Goal: Information Seeking & Learning: Learn about a topic

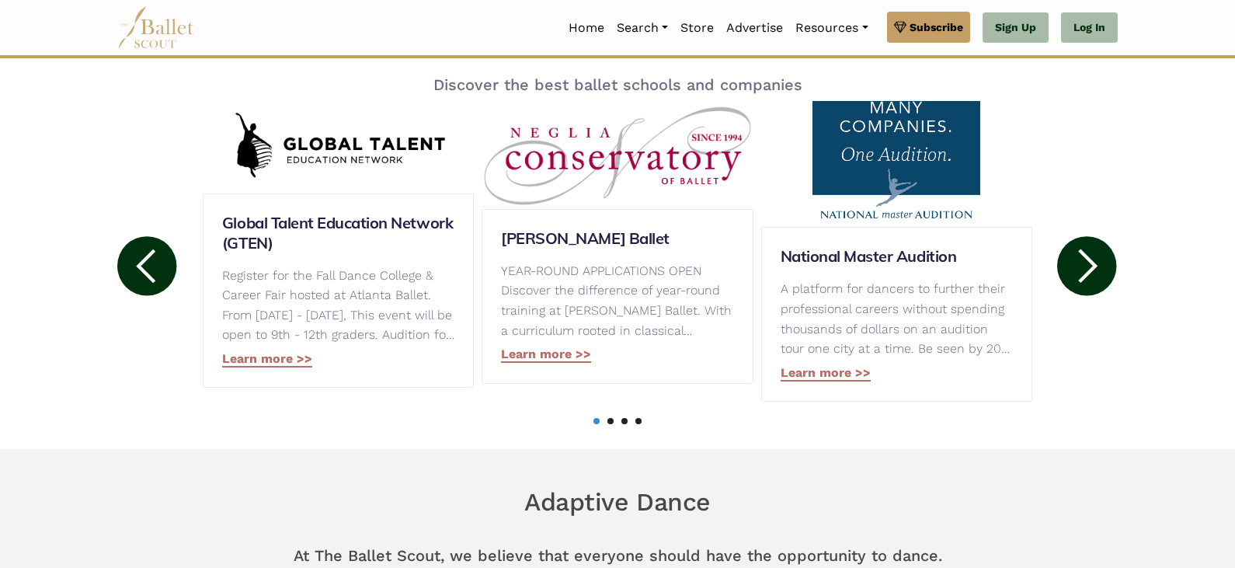
scroll to position [621, 0]
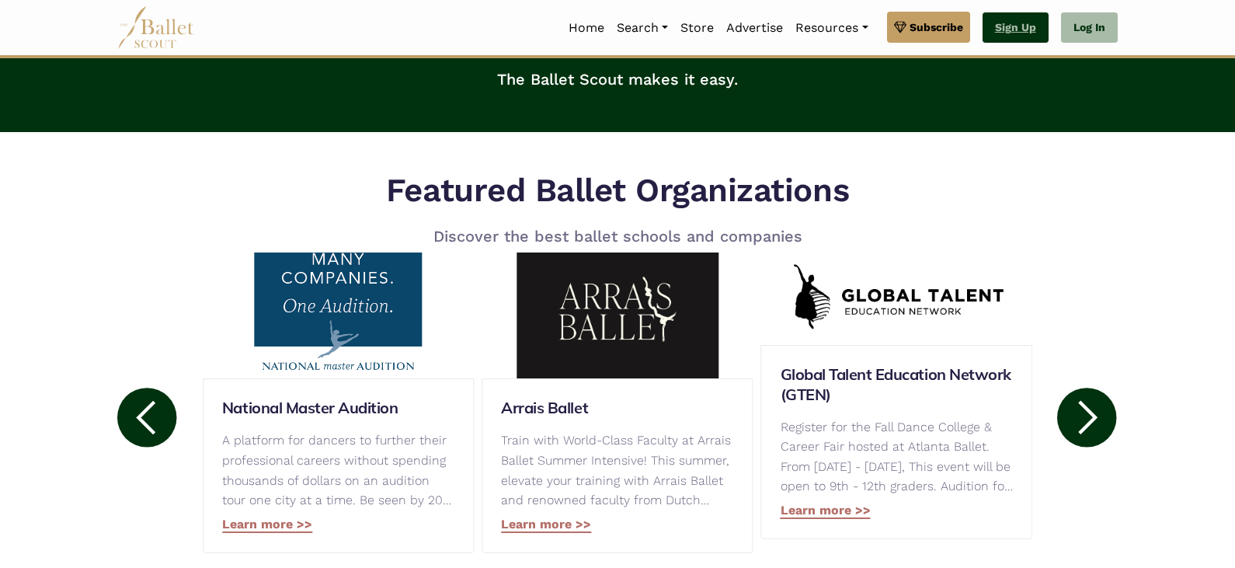
click at [1024, 33] on link "Sign Up" at bounding box center [1016, 27] width 66 height 31
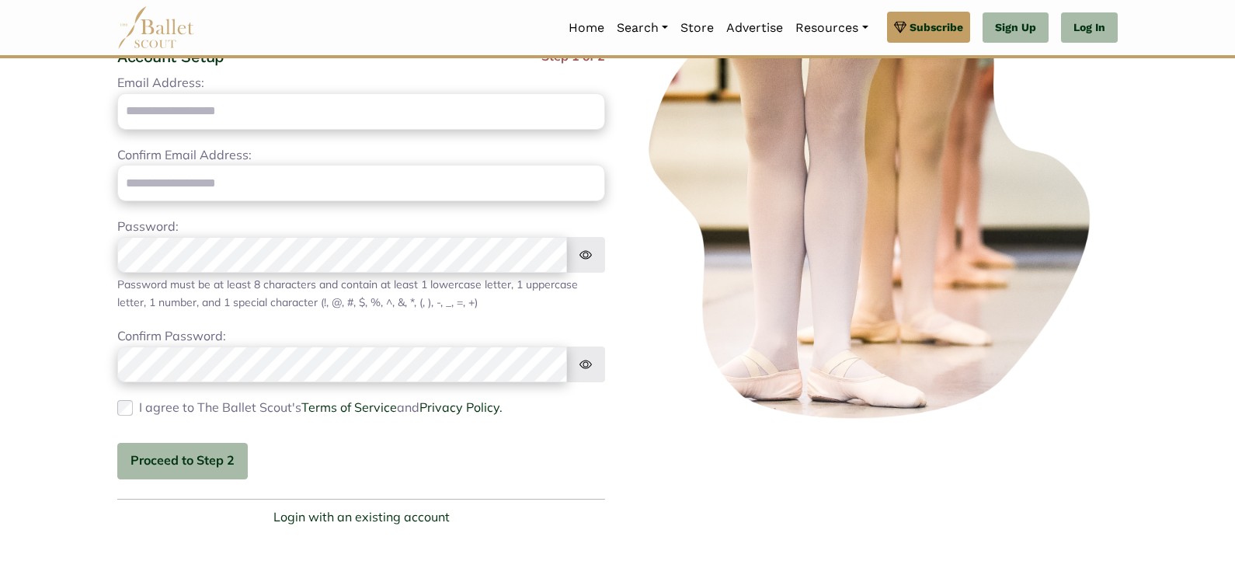
scroll to position [372, 0]
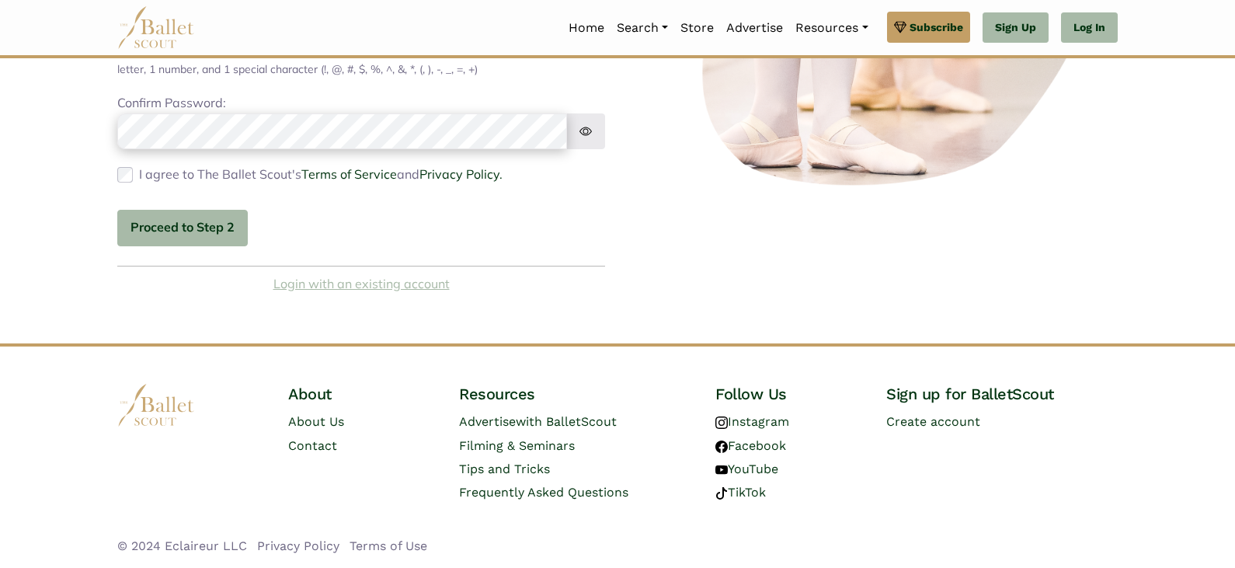
type input "**********"
click at [350, 282] on link "Login with an existing account" at bounding box center [361, 284] width 176 height 20
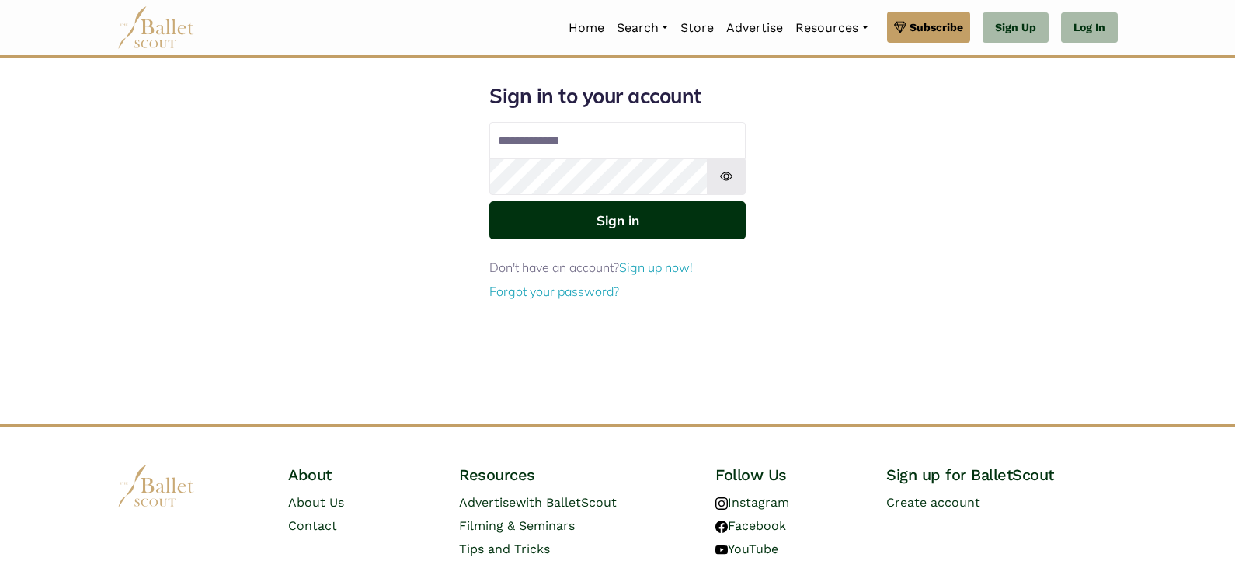
type input "**********"
click at [607, 219] on button "Sign in" at bounding box center [617, 220] width 256 height 38
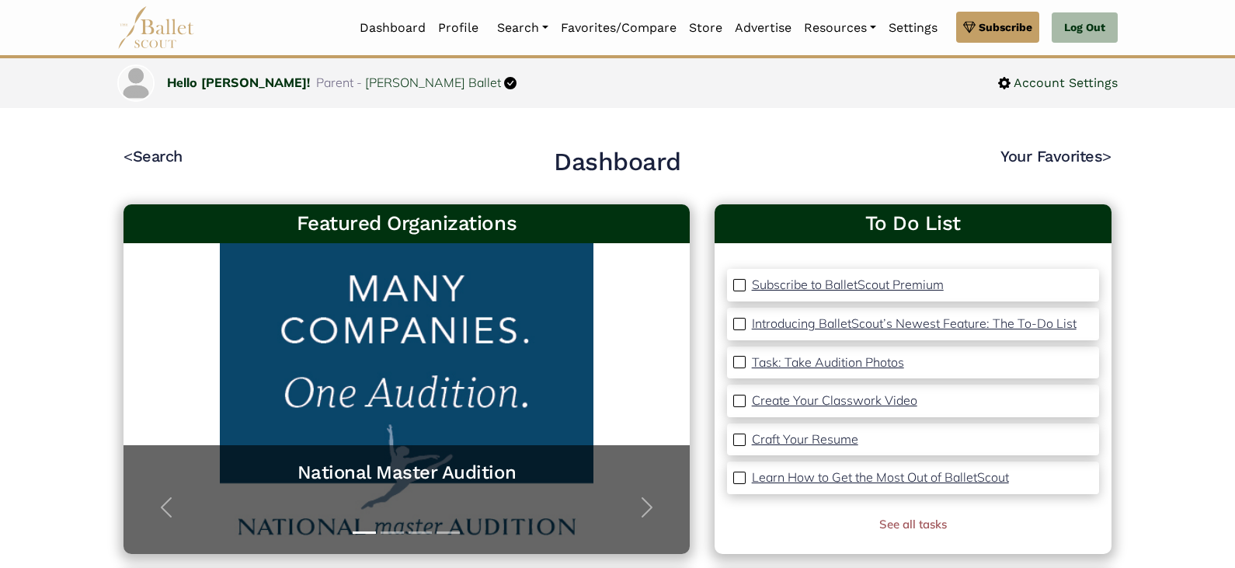
click at [872, 285] on p "Subscribe to BalletScout Premium" at bounding box center [848, 285] width 192 height 16
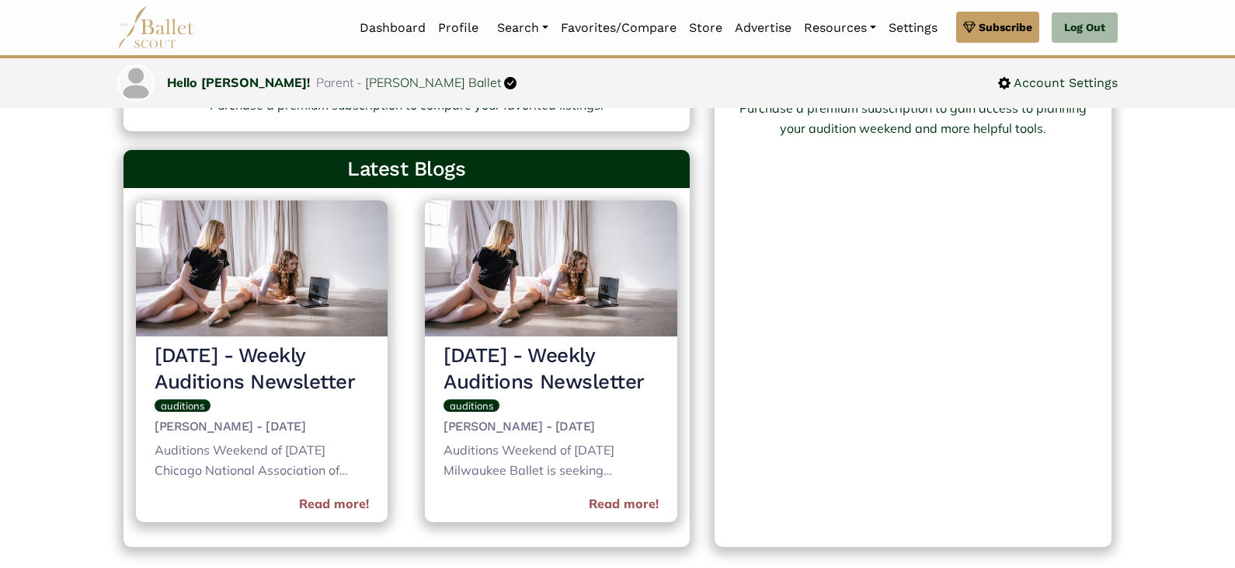
scroll to position [544, 0]
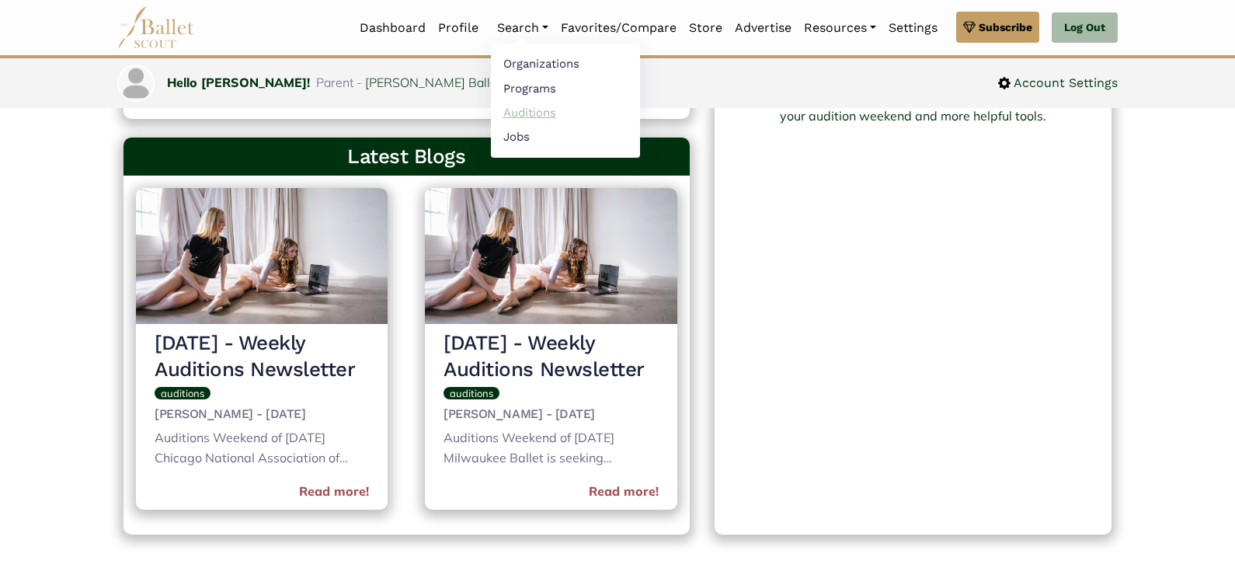
click at [536, 113] on link "Auditions" at bounding box center [565, 112] width 149 height 24
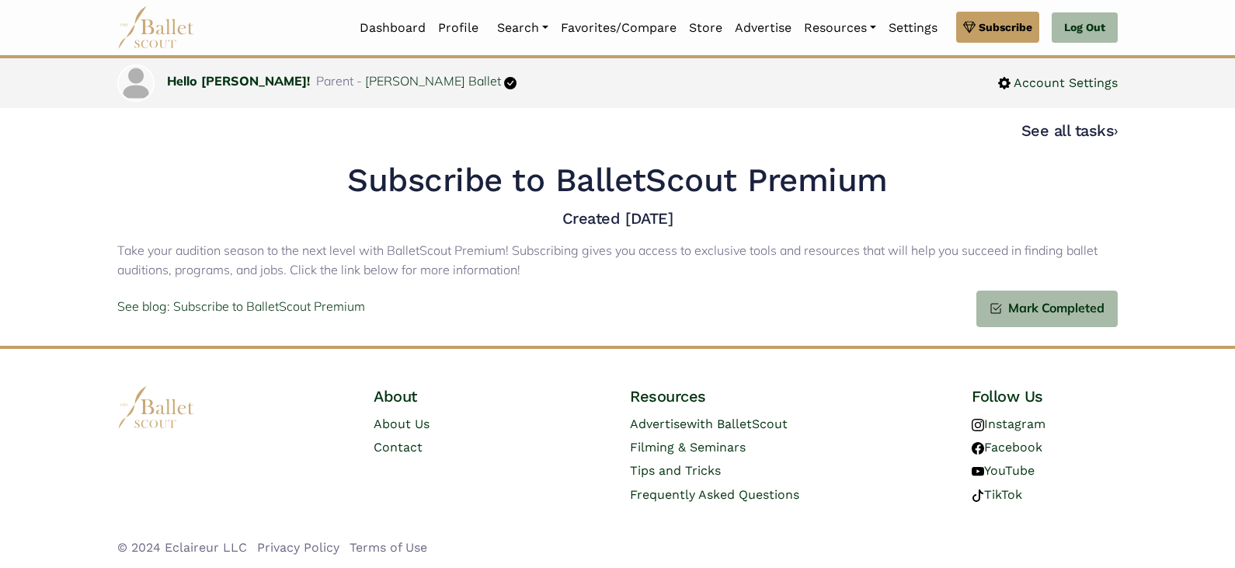
scroll to position [2, 0]
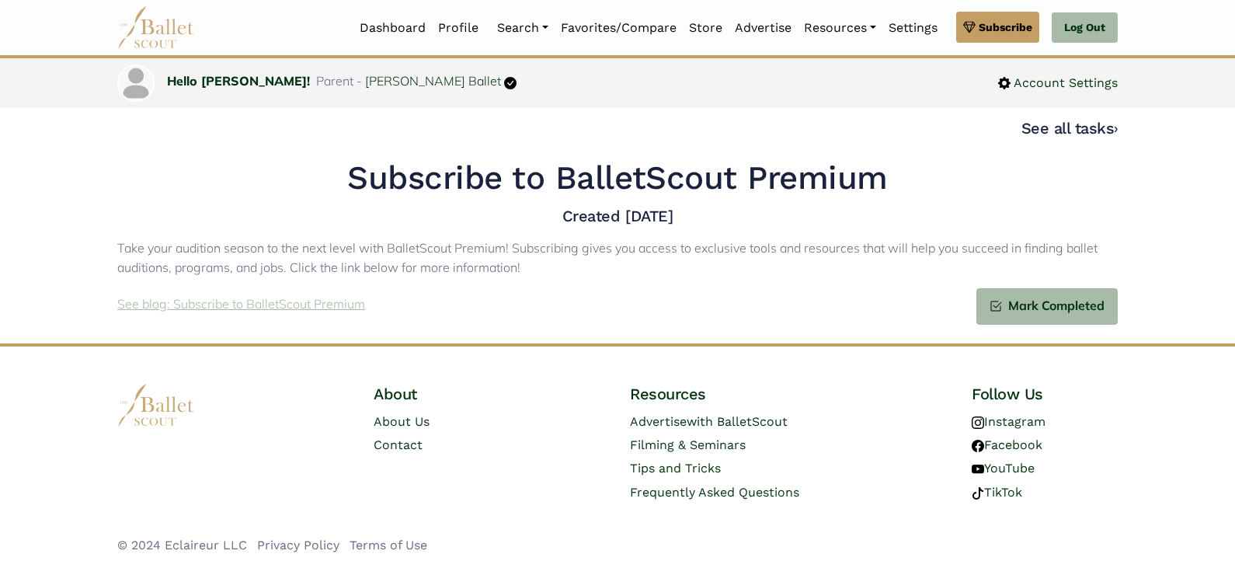
click at [284, 309] on p "See blog: Subscribe to BalletScout Premium" at bounding box center [241, 304] width 248 height 20
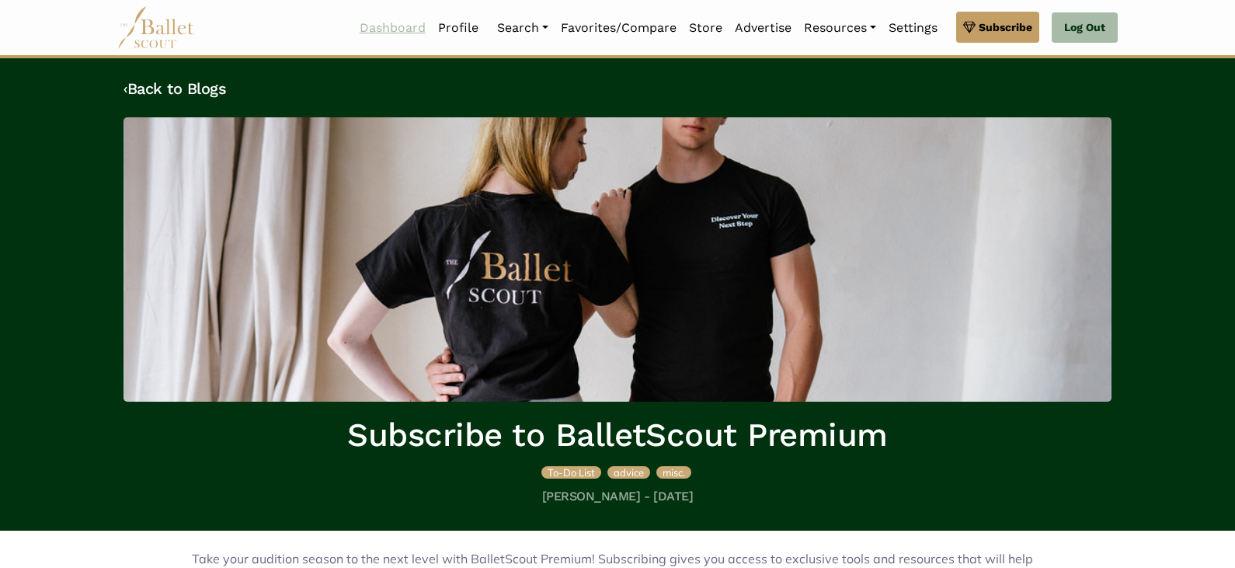
click at [409, 26] on link "Dashboard" at bounding box center [392, 28] width 78 height 33
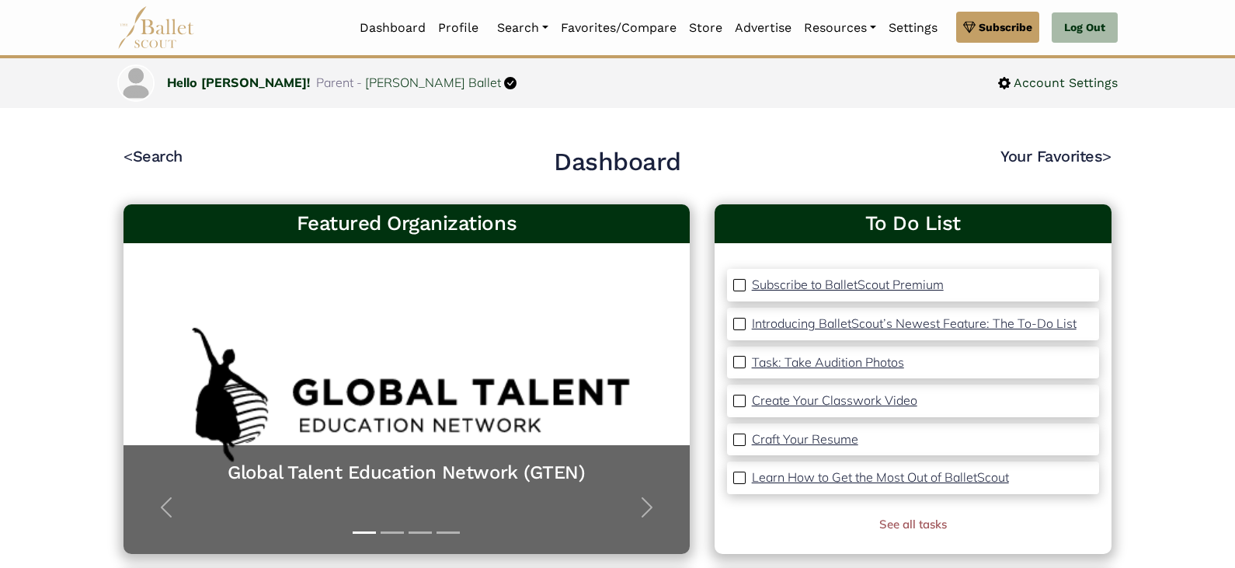
click at [816, 362] on p "Task: Take Audition Photos" at bounding box center [828, 362] width 152 height 16
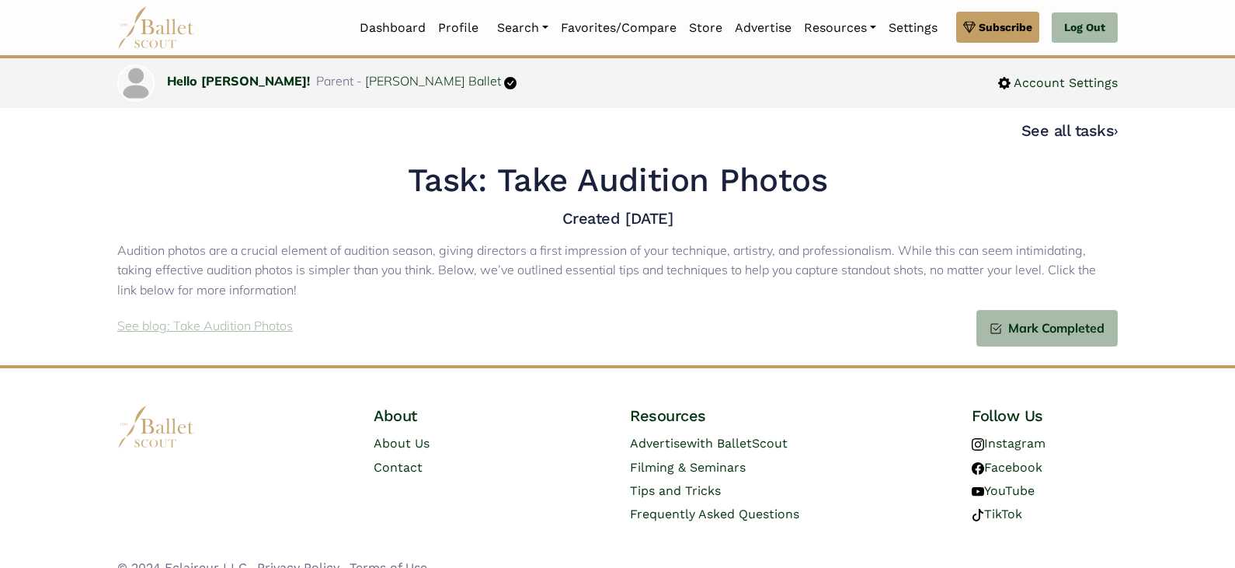
click at [234, 328] on p "See blog: Take Audition Photos" at bounding box center [205, 326] width 176 height 20
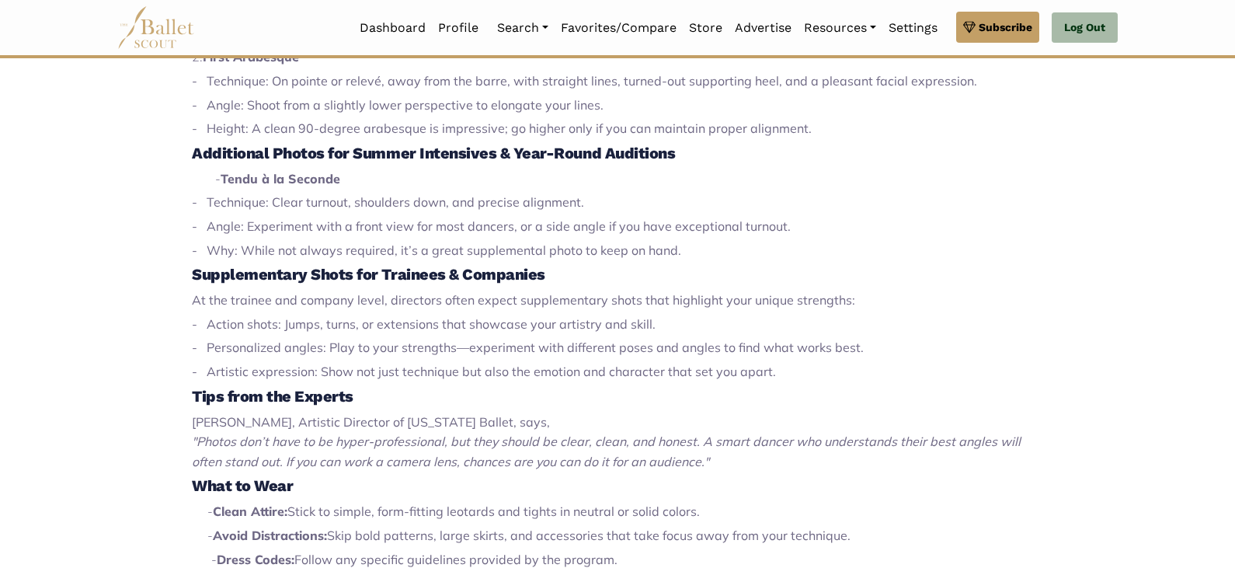
scroll to position [854, 0]
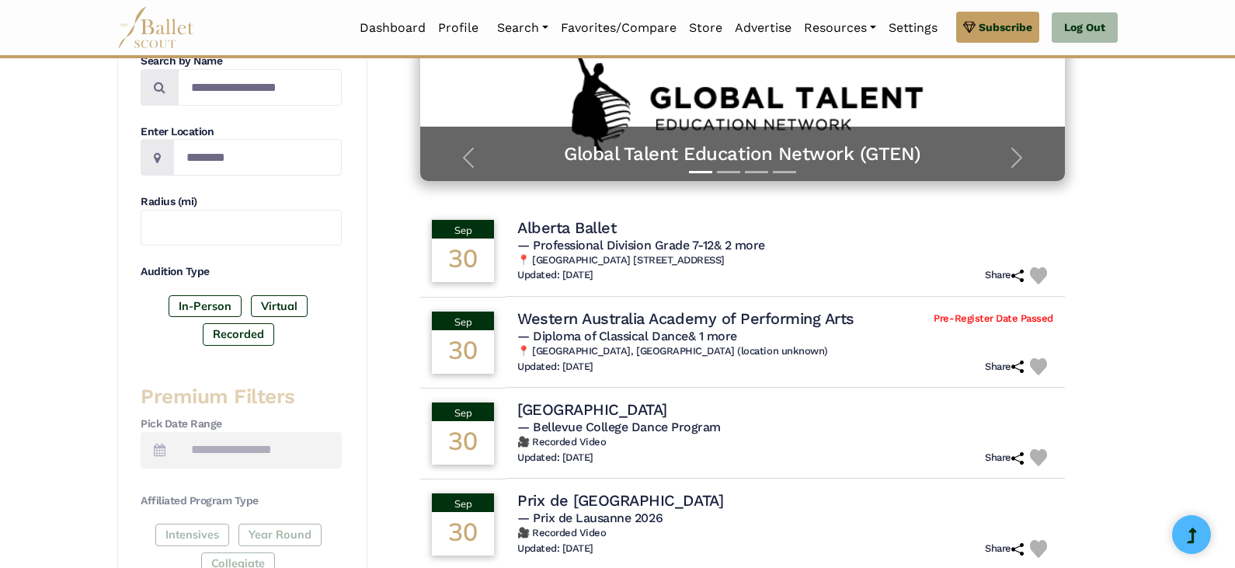
scroll to position [233, 0]
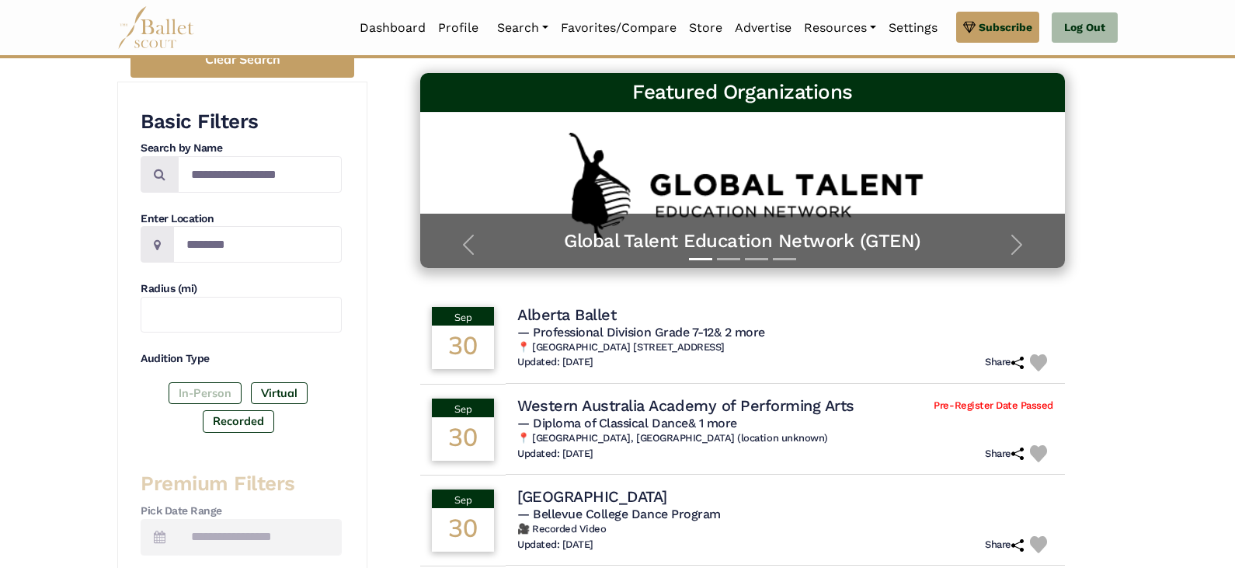
click at [206, 395] on label "In-Person" at bounding box center [205, 393] width 73 height 22
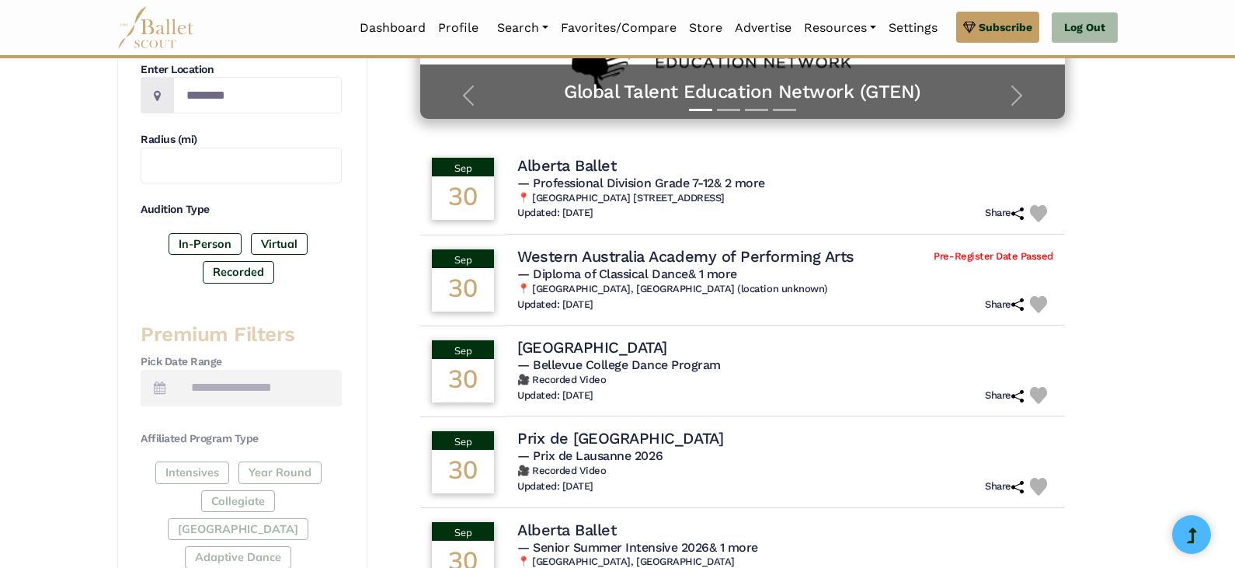
scroll to position [544, 0]
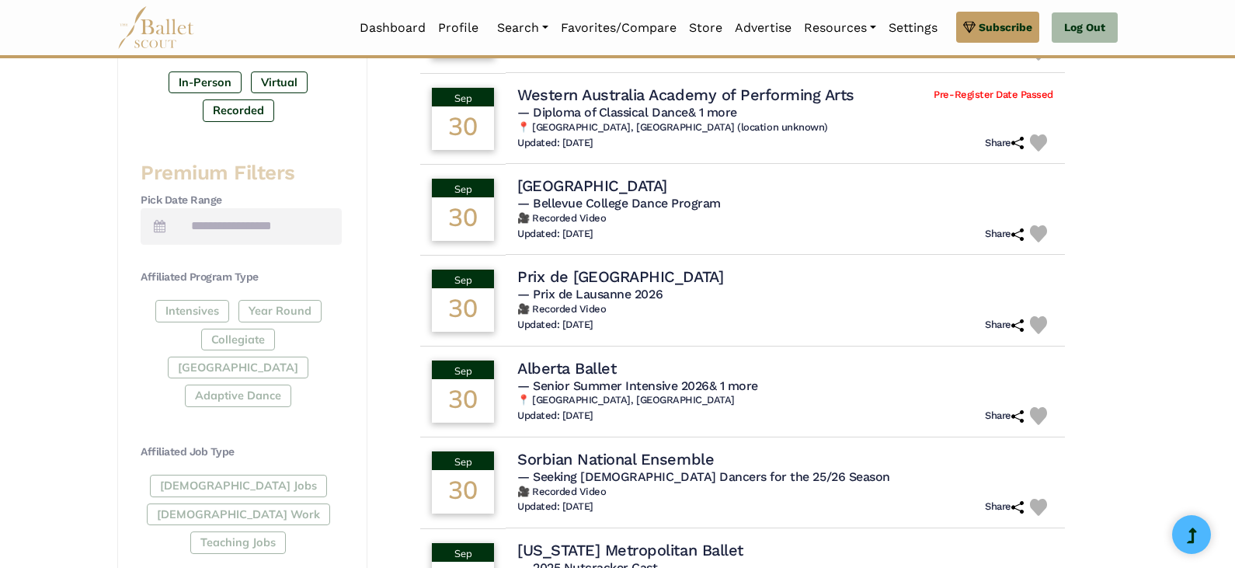
click at [189, 314] on div "Intensives Year Round Collegiate Post High School Adaptive Dance" at bounding box center [241, 356] width 201 height 113
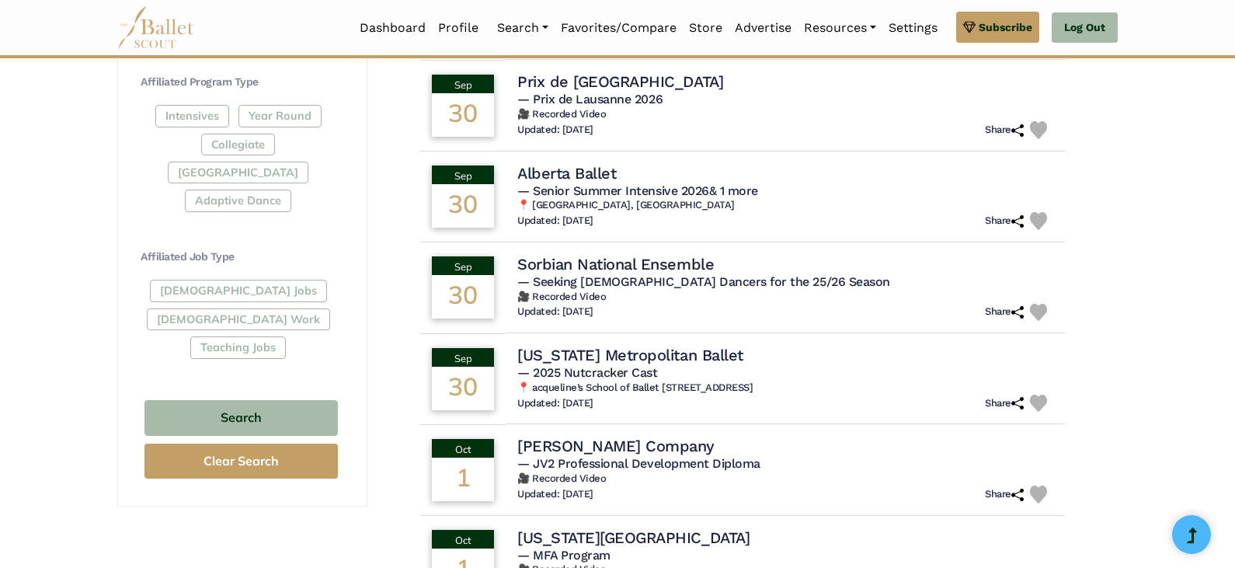
scroll to position [777, 0]
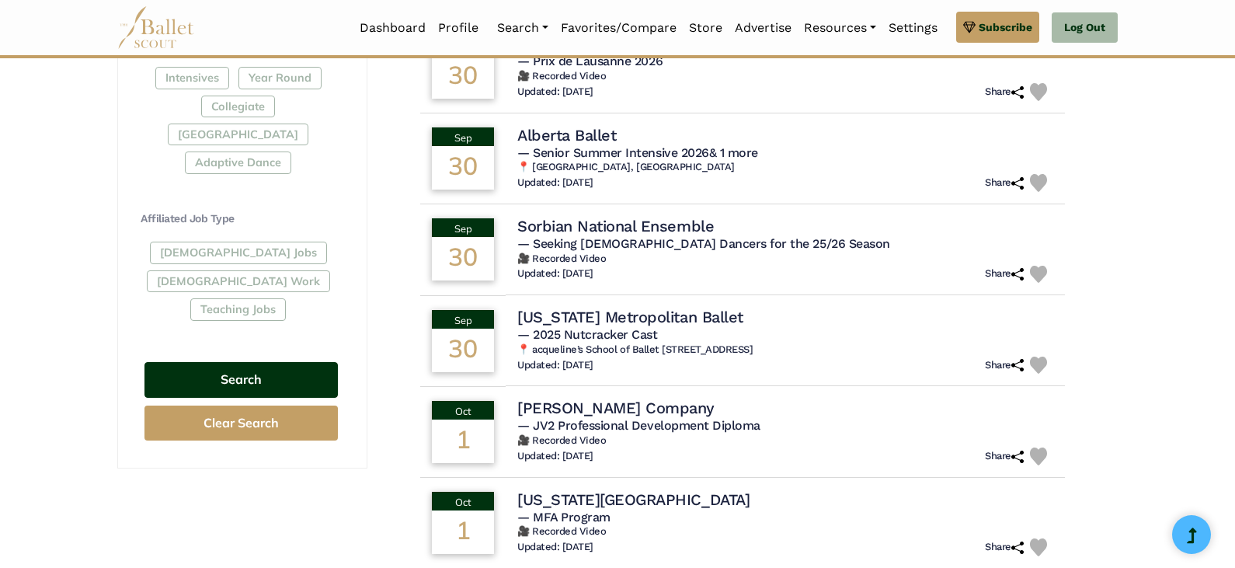
click at [249, 362] on button "Search" at bounding box center [240, 380] width 193 height 37
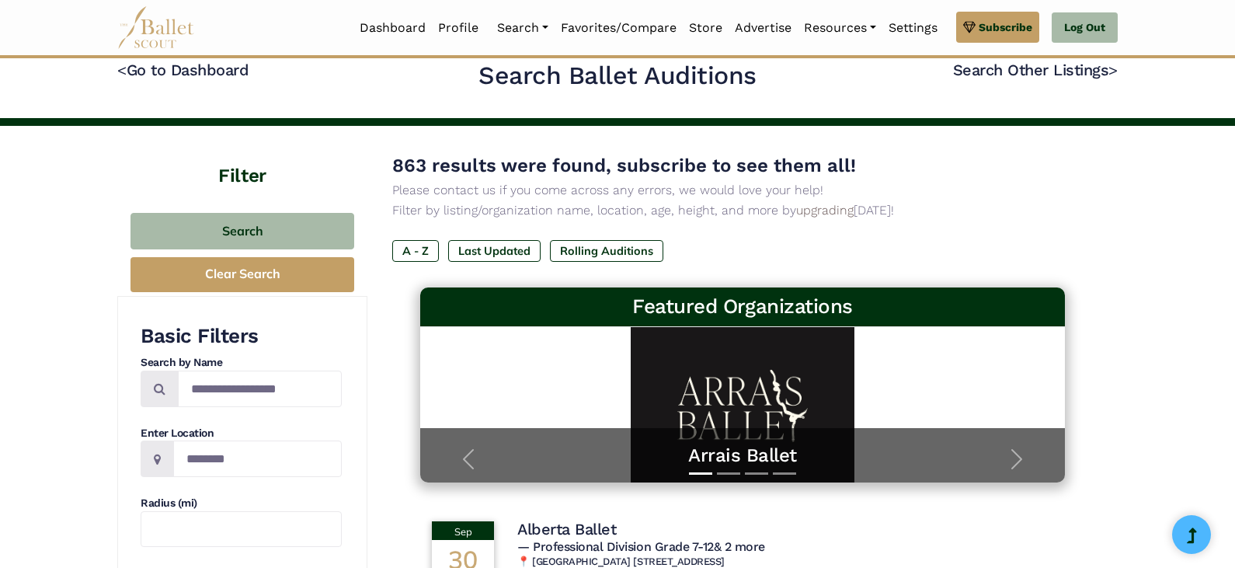
scroll to position [78, 0]
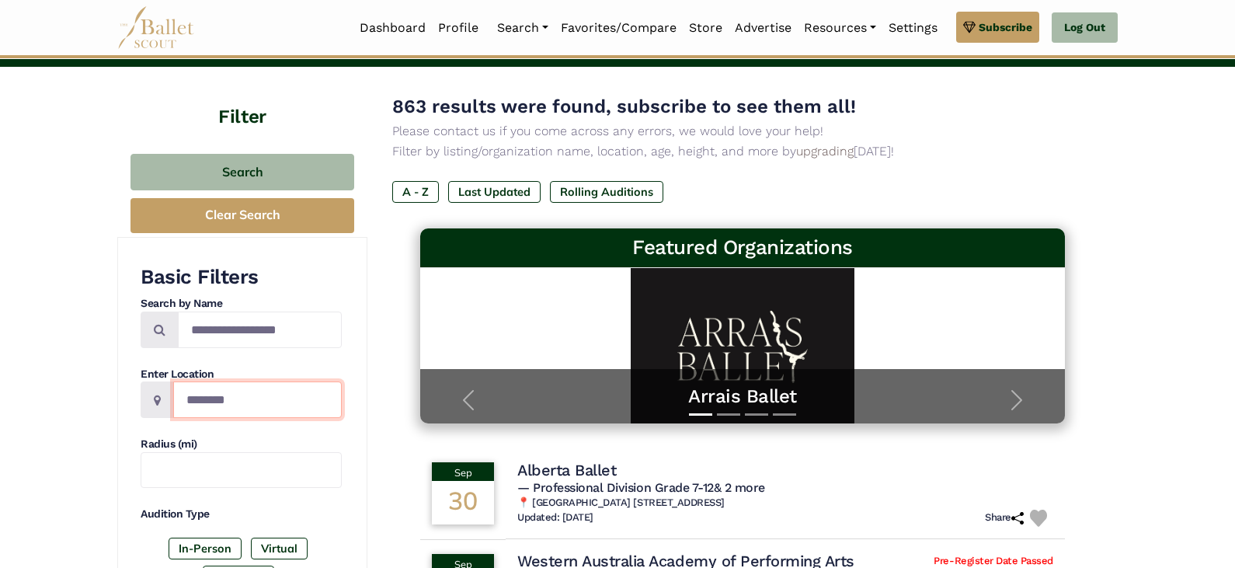
click at [200, 398] on input "Location" at bounding box center [257, 399] width 169 height 37
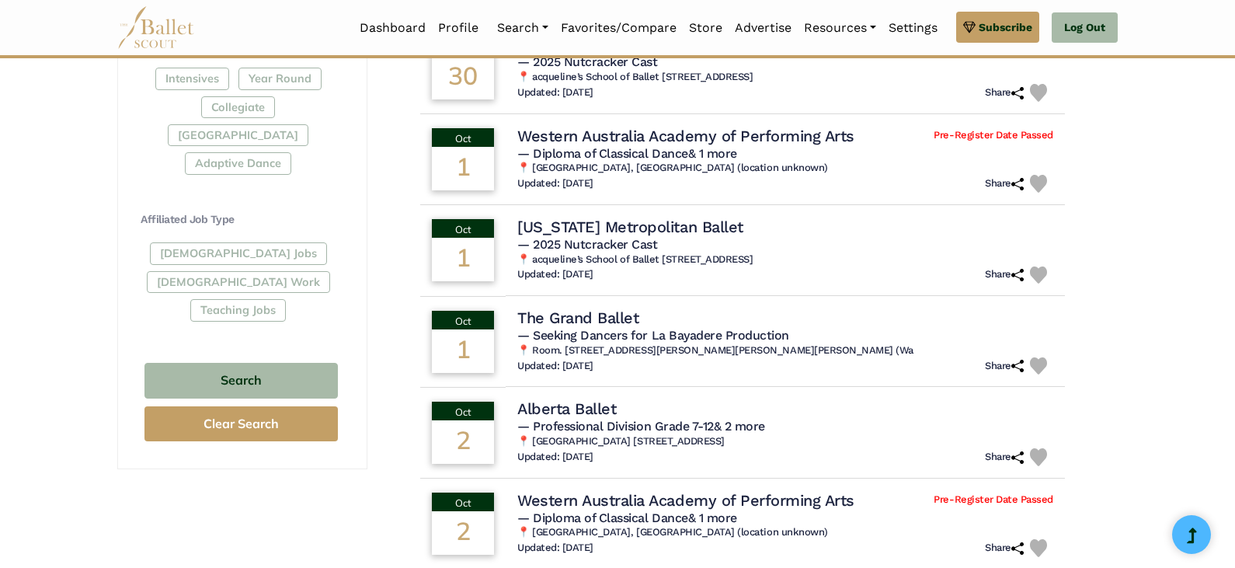
scroll to position [777, 0]
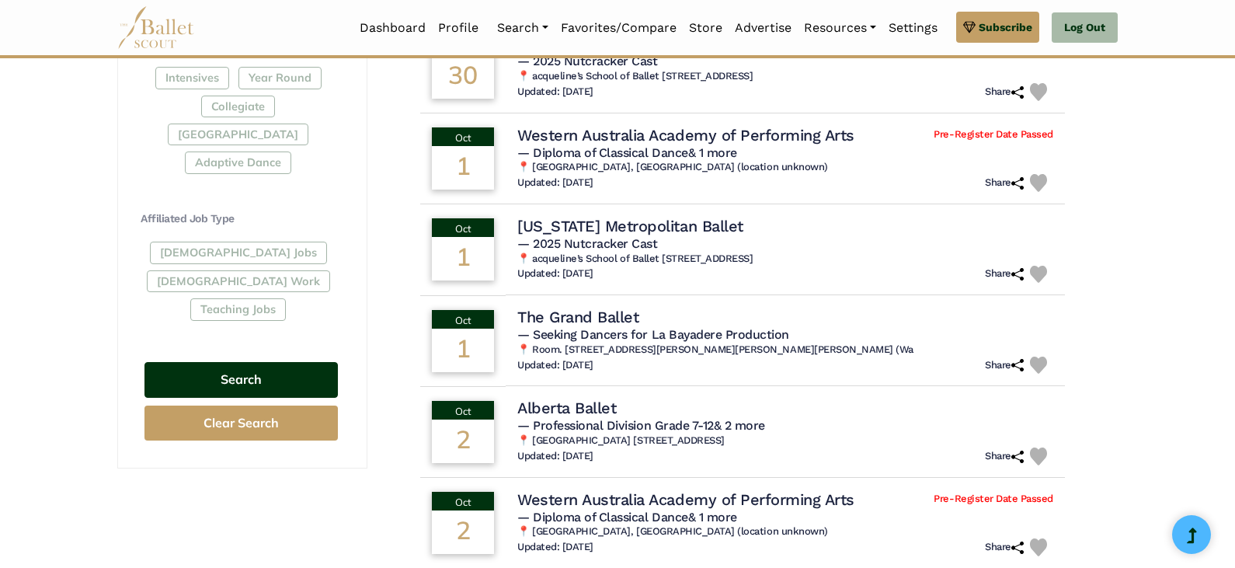
type input "*****"
click at [252, 362] on button "Search" at bounding box center [240, 380] width 193 height 37
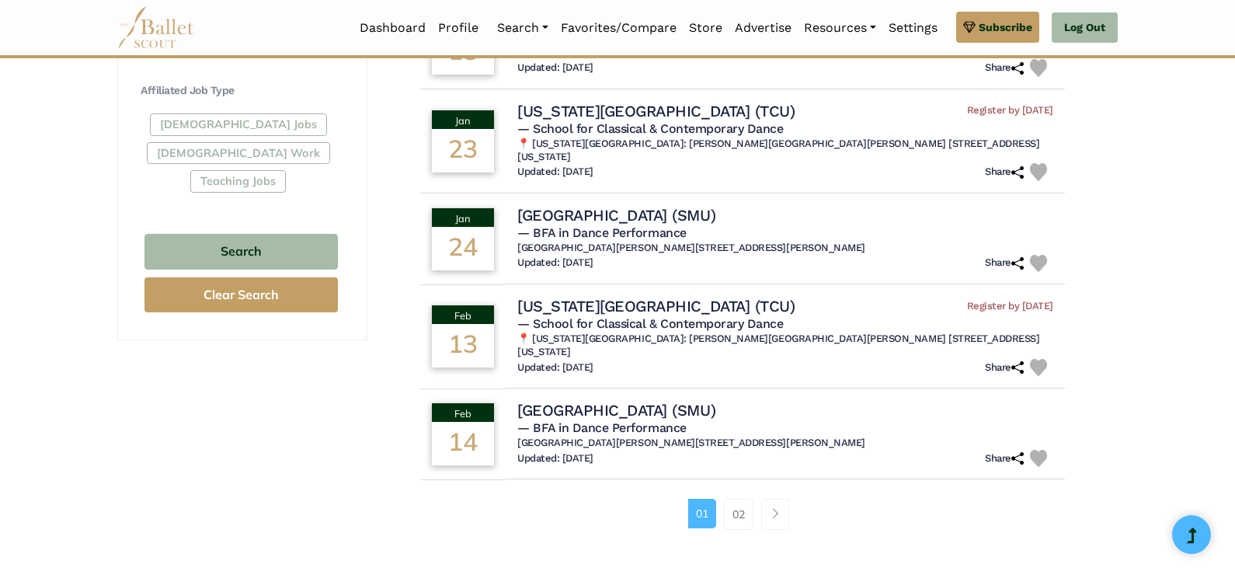
scroll to position [932, 0]
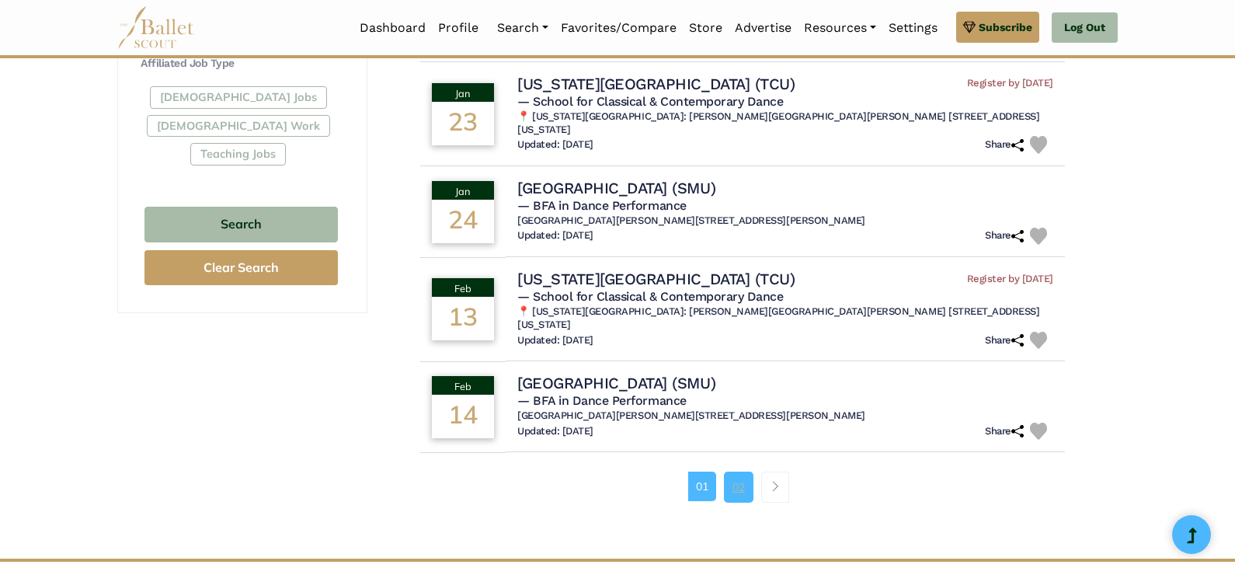
click at [736, 471] on link "02" at bounding box center [739, 486] width 30 height 31
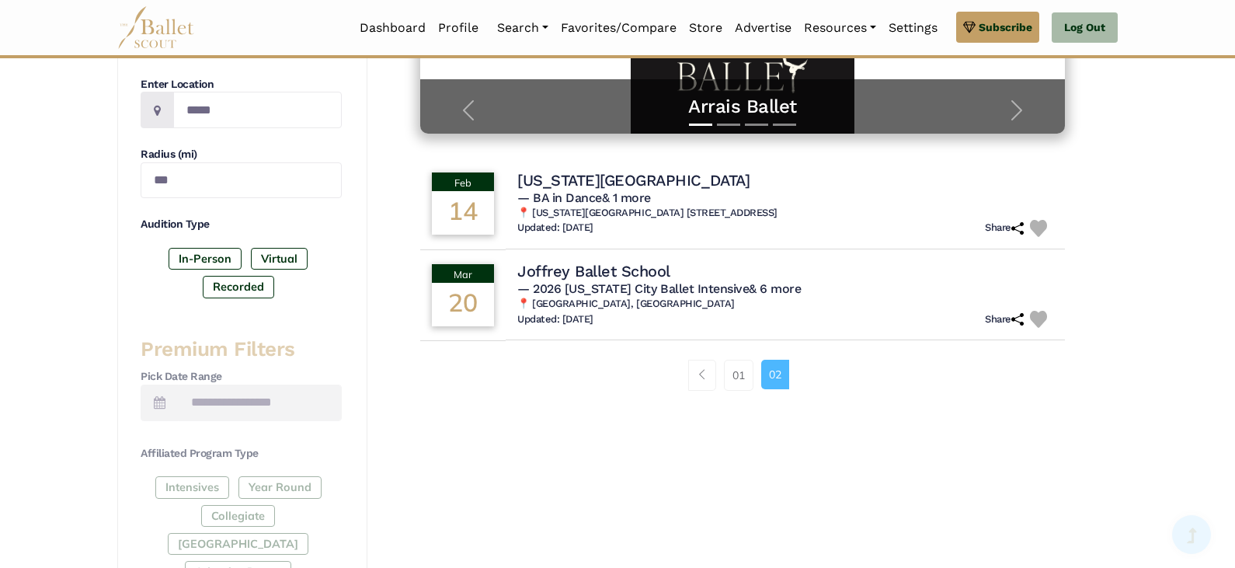
scroll to position [388, 0]
